Goal: Contribute content

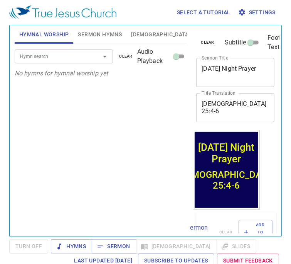
click at [212, 73] on textarea "Sunday Night Prayer" at bounding box center [236, 72] width 68 height 15
drag, startPoint x: 202, startPoint y: 66, endPoint x: 263, endPoint y: 64, distance: 61.0
click at [263, 64] on div "Sunday Night Prayer x Sermon Title" at bounding box center [236, 72] width 78 height 29
paste textarea "Hosea 8"
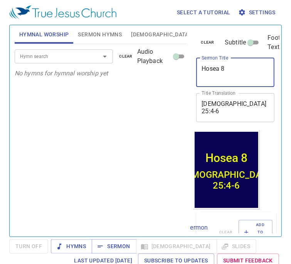
type textarea "Hosea 8"
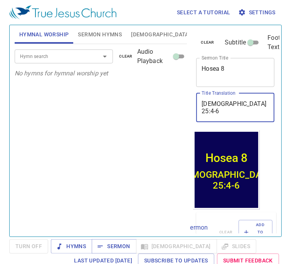
drag, startPoint x: 253, startPoint y: 104, endPoint x: 189, endPoint y: 104, distance: 64.1
click at [189, 104] on div "Hymnal Worship Sermon Hymns Bible Slides Hymn search Hymn search clear Audio Pl…" at bounding box center [146, 127] width 268 height 211
paste textarea "何西阿書 8"
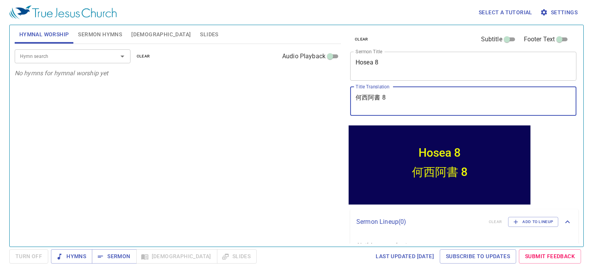
type textarea "何西阿書 8"
click at [95, 35] on span "Sermon Hymns" at bounding box center [100, 35] width 44 height 10
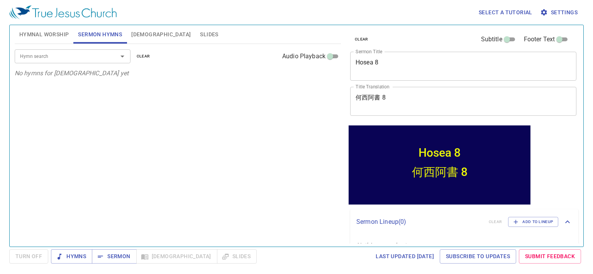
click at [91, 60] on input "Hymn search" at bounding box center [61, 56] width 88 height 9
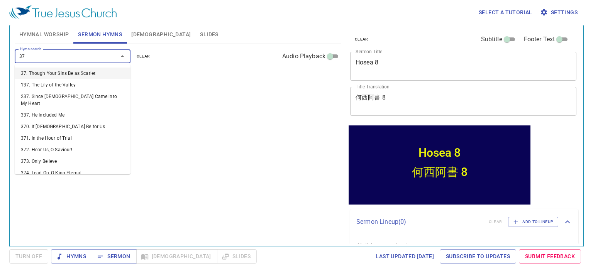
type input "378"
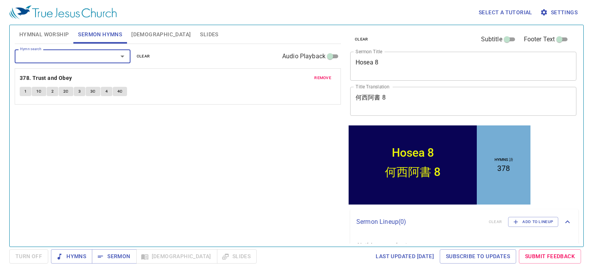
click at [48, 37] on span "Hymnal Worship" at bounding box center [44, 35] width 50 height 10
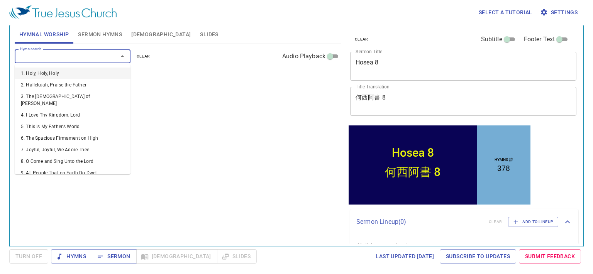
click at [49, 58] on input "Hymn search" at bounding box center [61, 56] width 88 height 9
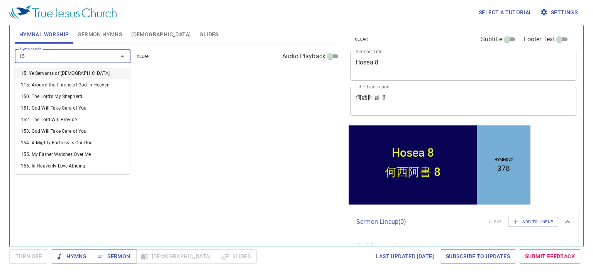
type input "152"
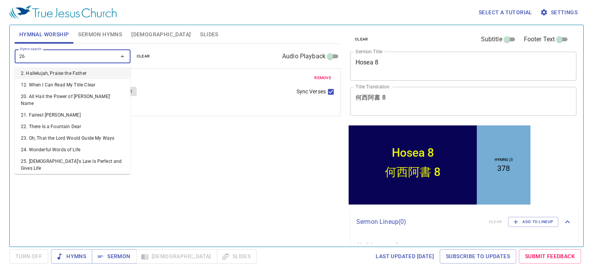
type input "265"
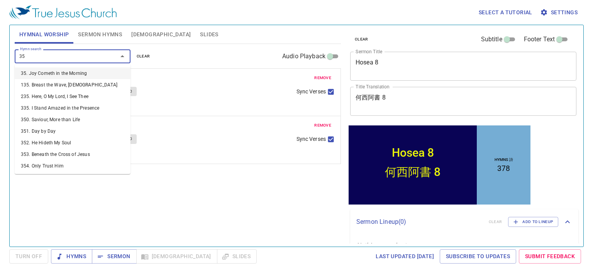
type input "352"
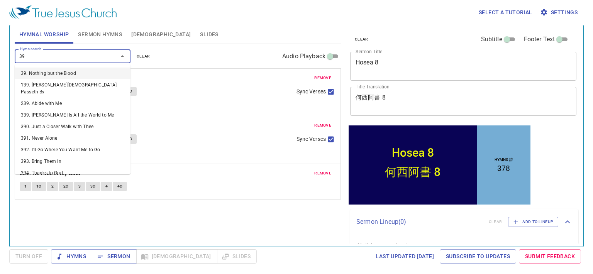
type input "390"
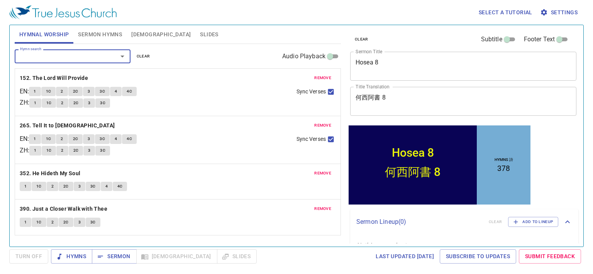
click at [49, 55] on input "Hymn search" at bounding box center [61, 56] width 88 height 9
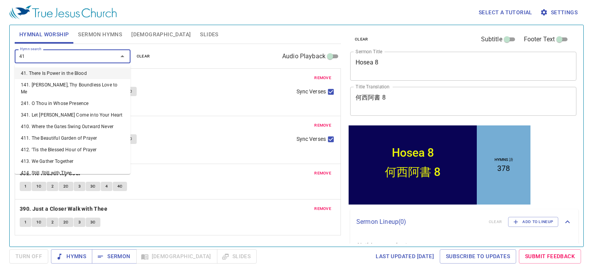
type input "418"
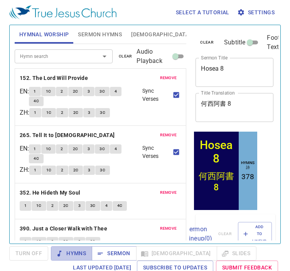
click at [76, 251] on span "Hymns" at bounding box center [71, 254] width 29 height 10
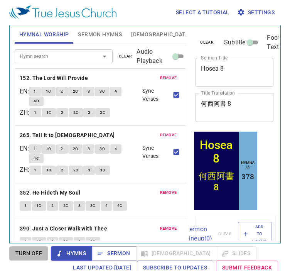
click at [23, 255] on span "Turn Off" at bounding box center [28, 254] width 27 height 10
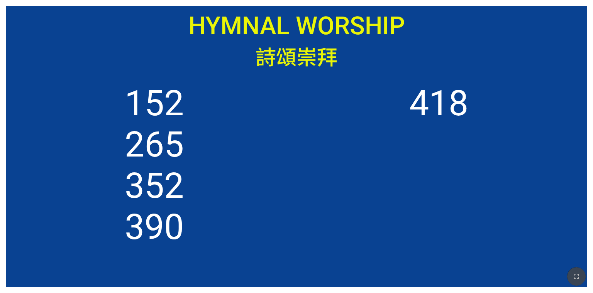
click at [578, 279] on icon "button" at bounding box center [576, 276] width 5 height 5
